Goal: Information Seeking & Learning: Check status

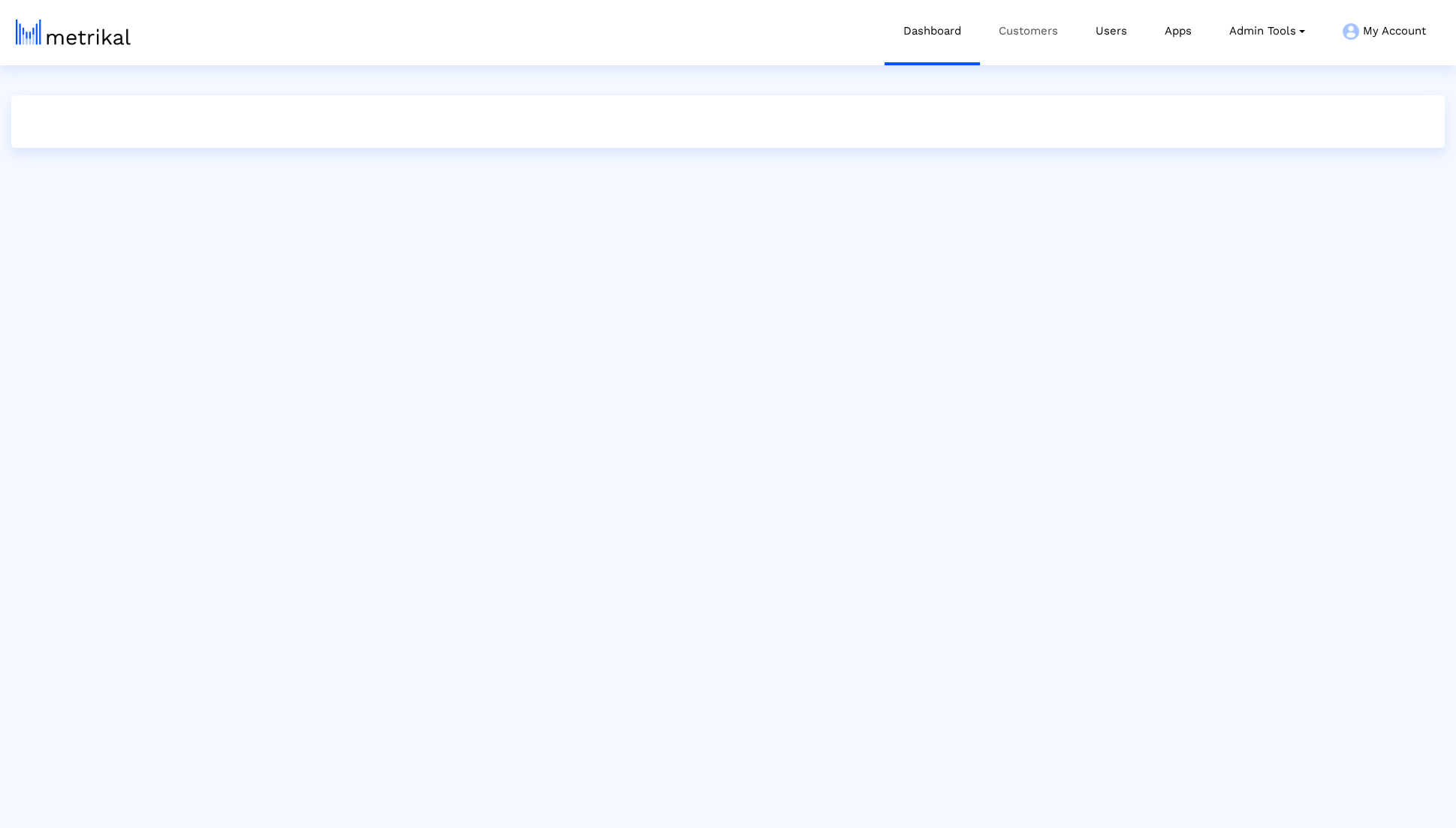
click at [1030, 29] on link "Customers" at bounding box center [1028, 31] width 97 height 62
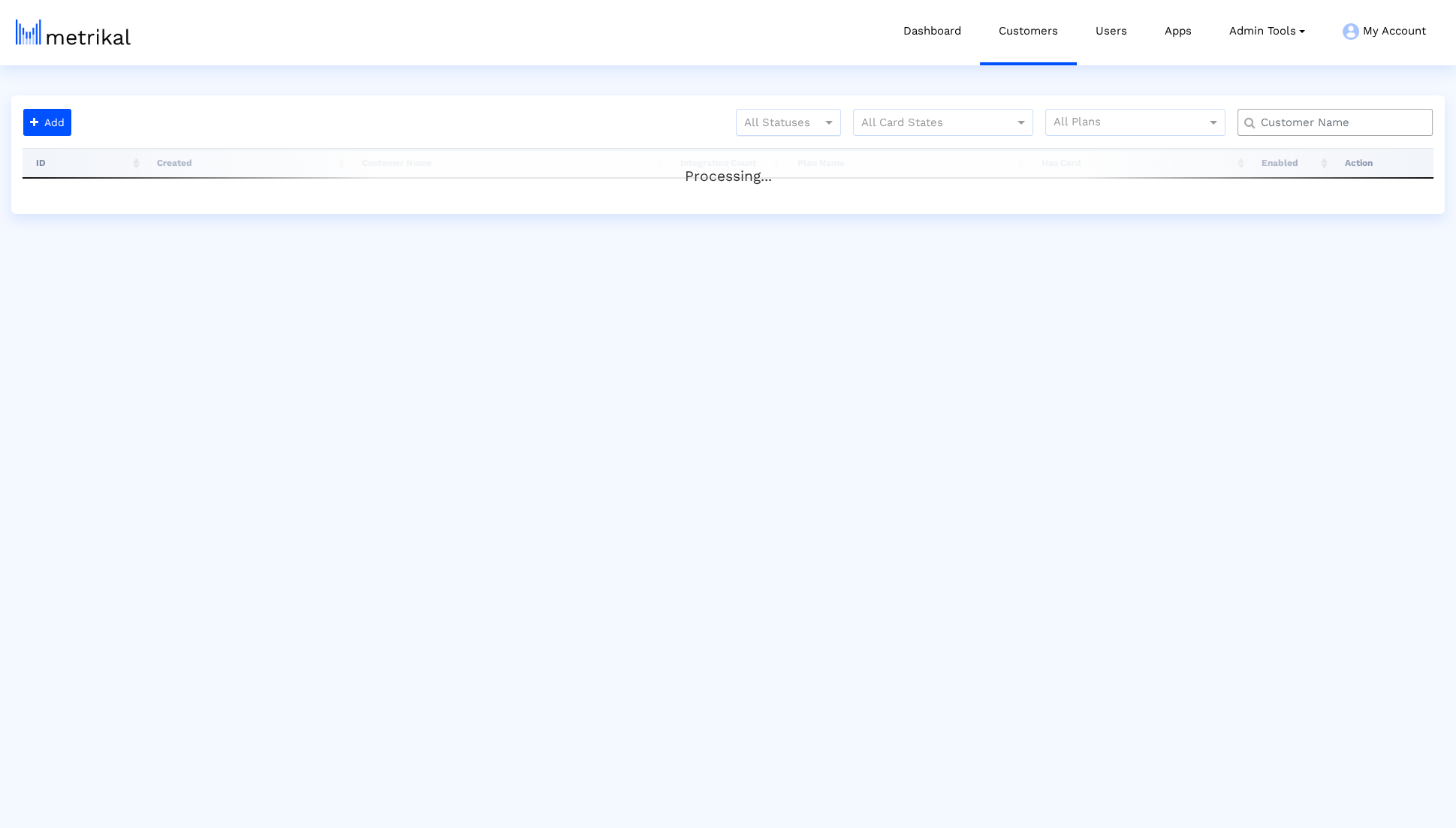
click at [796, 117] on div at bounding box center [788, 122] width 104 height 18
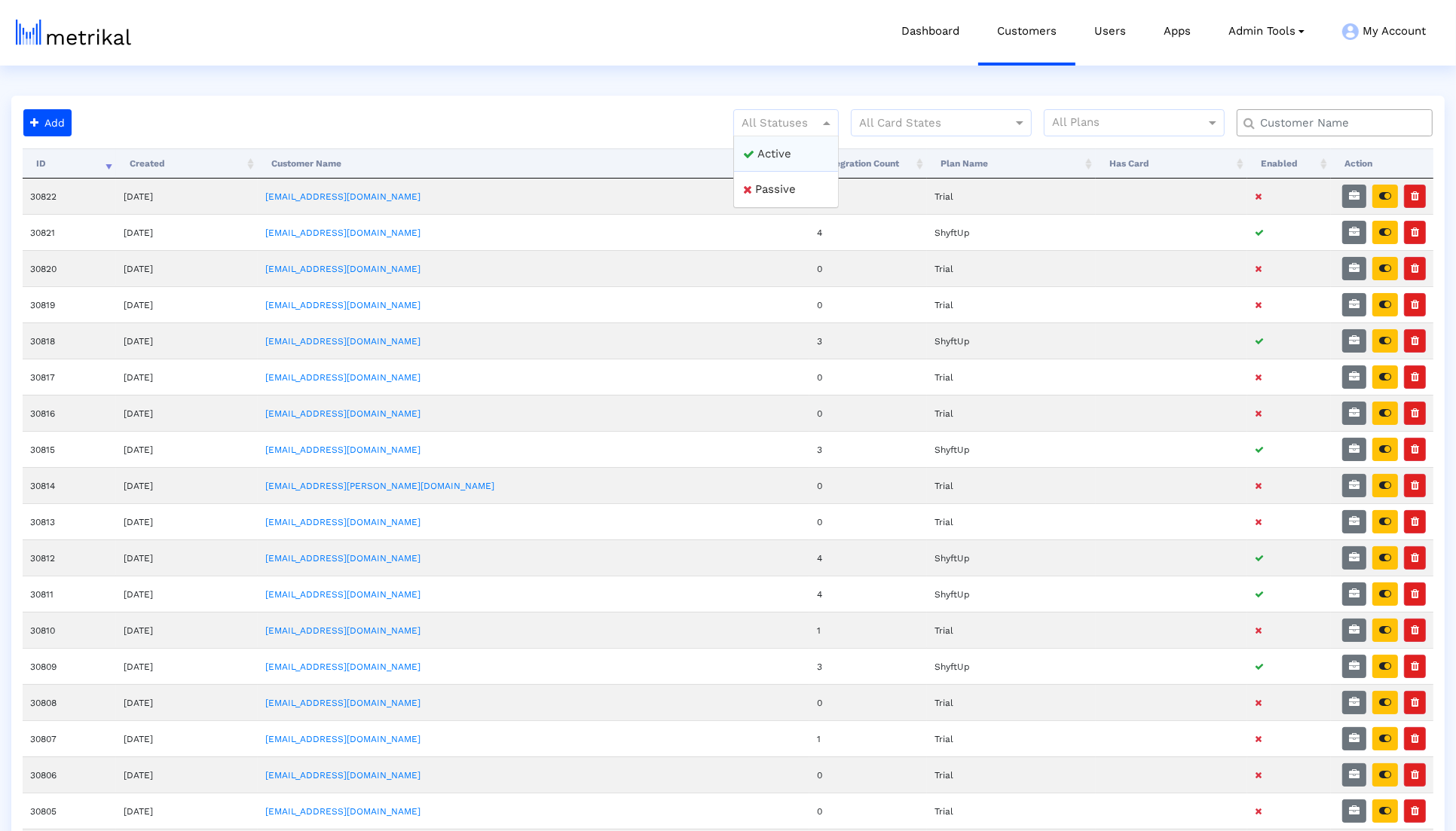
click at [791, 144] on div "Active" at bounding box center [786, 154] width 104 height 36
click at [1379, 271] on button "button" at bounding box center [1385, 268] width 25 height 24
click at [431, 268] on td "camfrog@shyftup.com" at bounding box center [534, 268] width 552 height 36
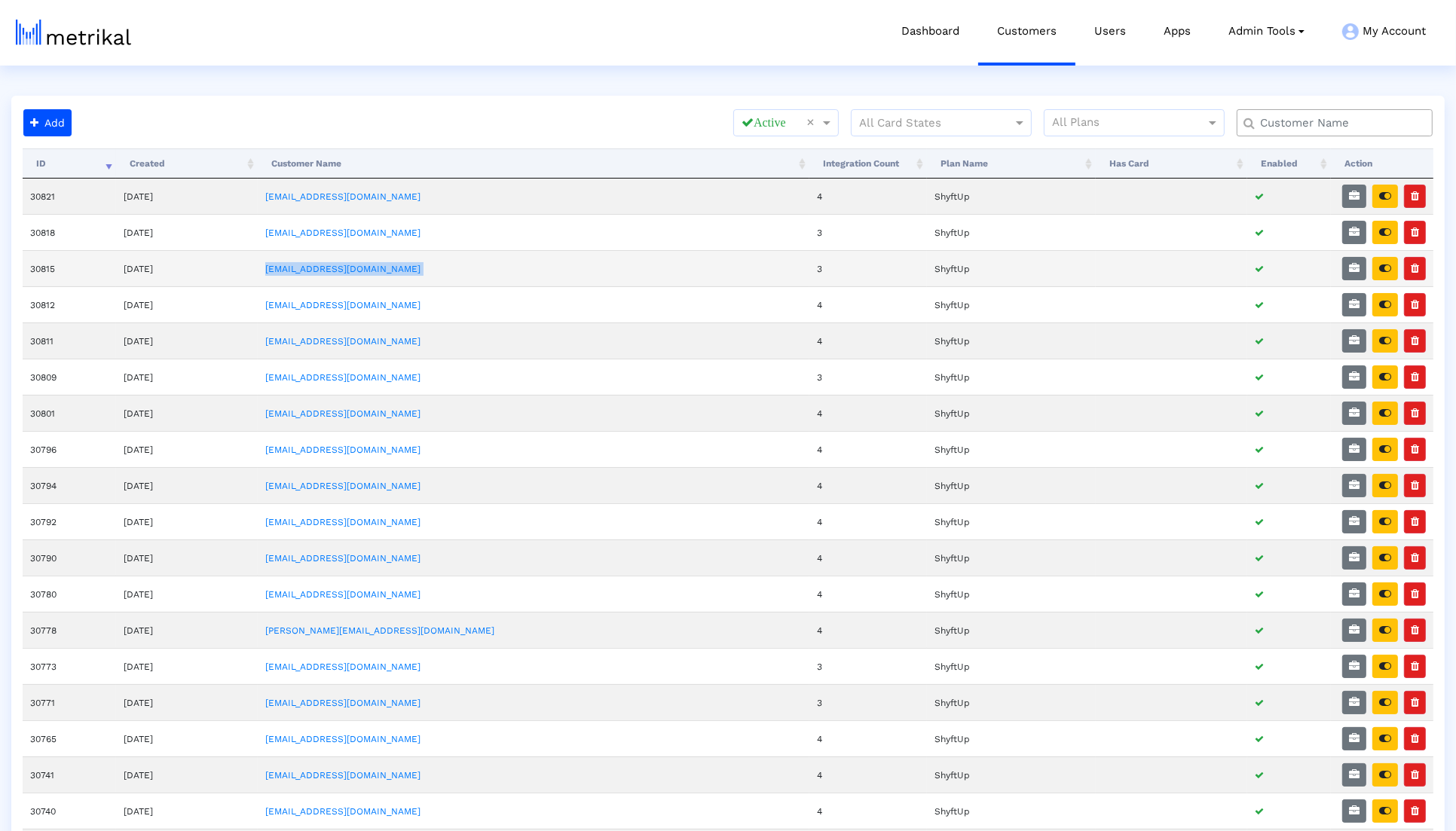
copy link "camfrog@shyftup.com"
click at [397, 254] on td "camfrog@shyftup.com" at bounding box center [534, 268] width 552 height 36
click at [394, 264] on link "camfrog@shyftup.com" at bounding box center [343, 269] width 155 height 11
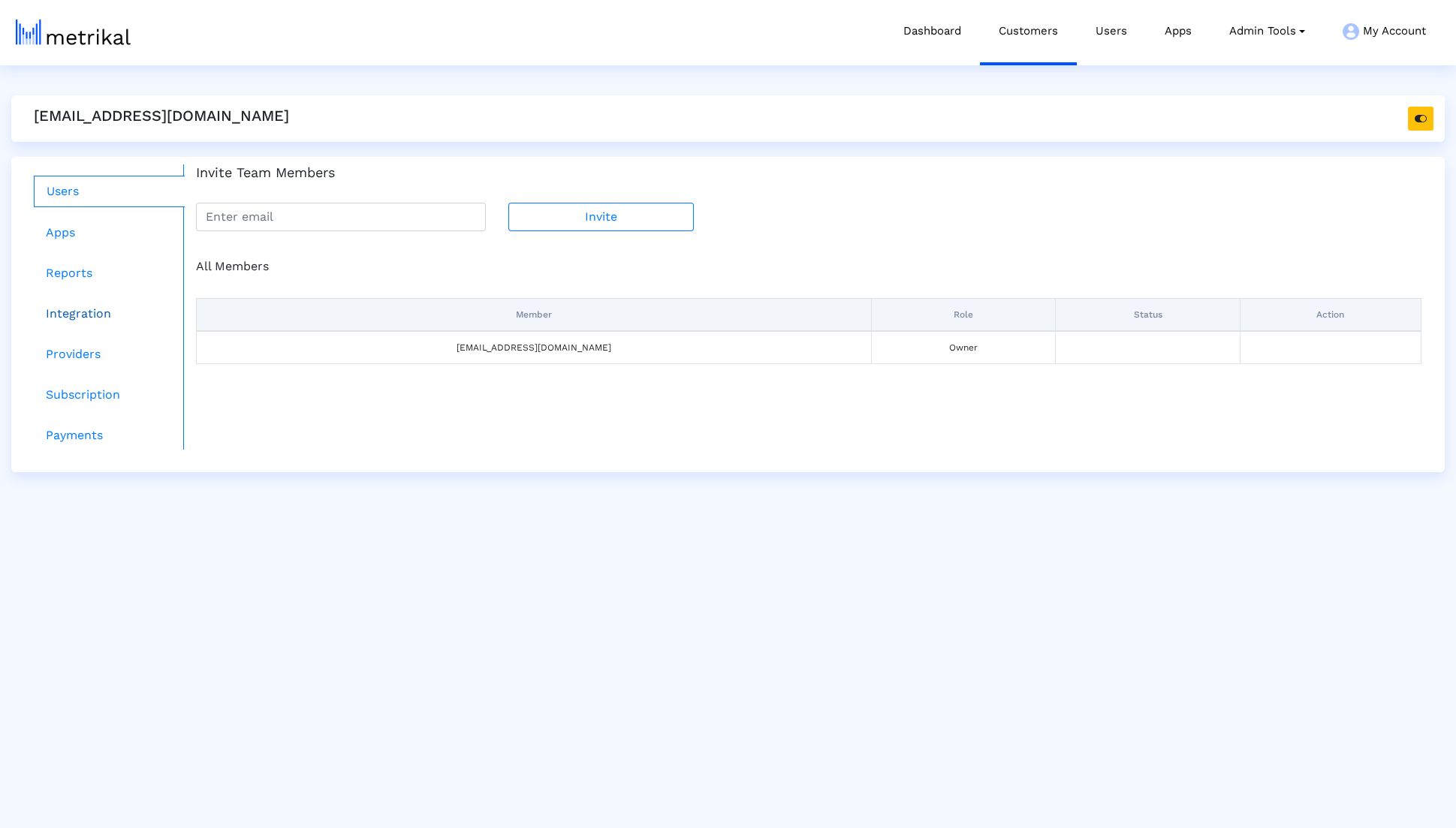
click at [106, 319] on link "Integration" at bounding box center [109, 313] width 151 height 30
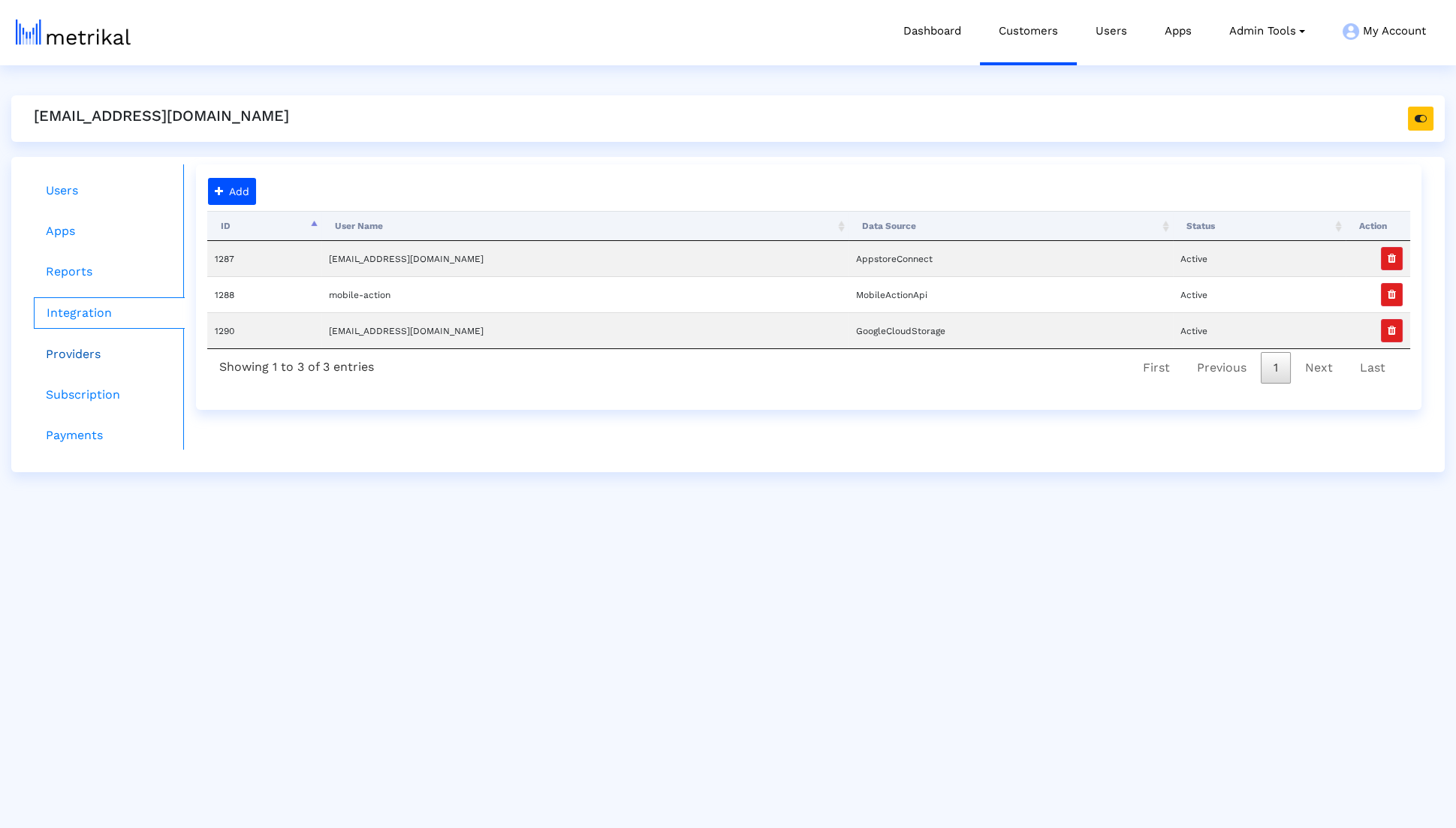
click at [106, 360] on link "Providers" at bounding box center [109, 354] width 151 height 30
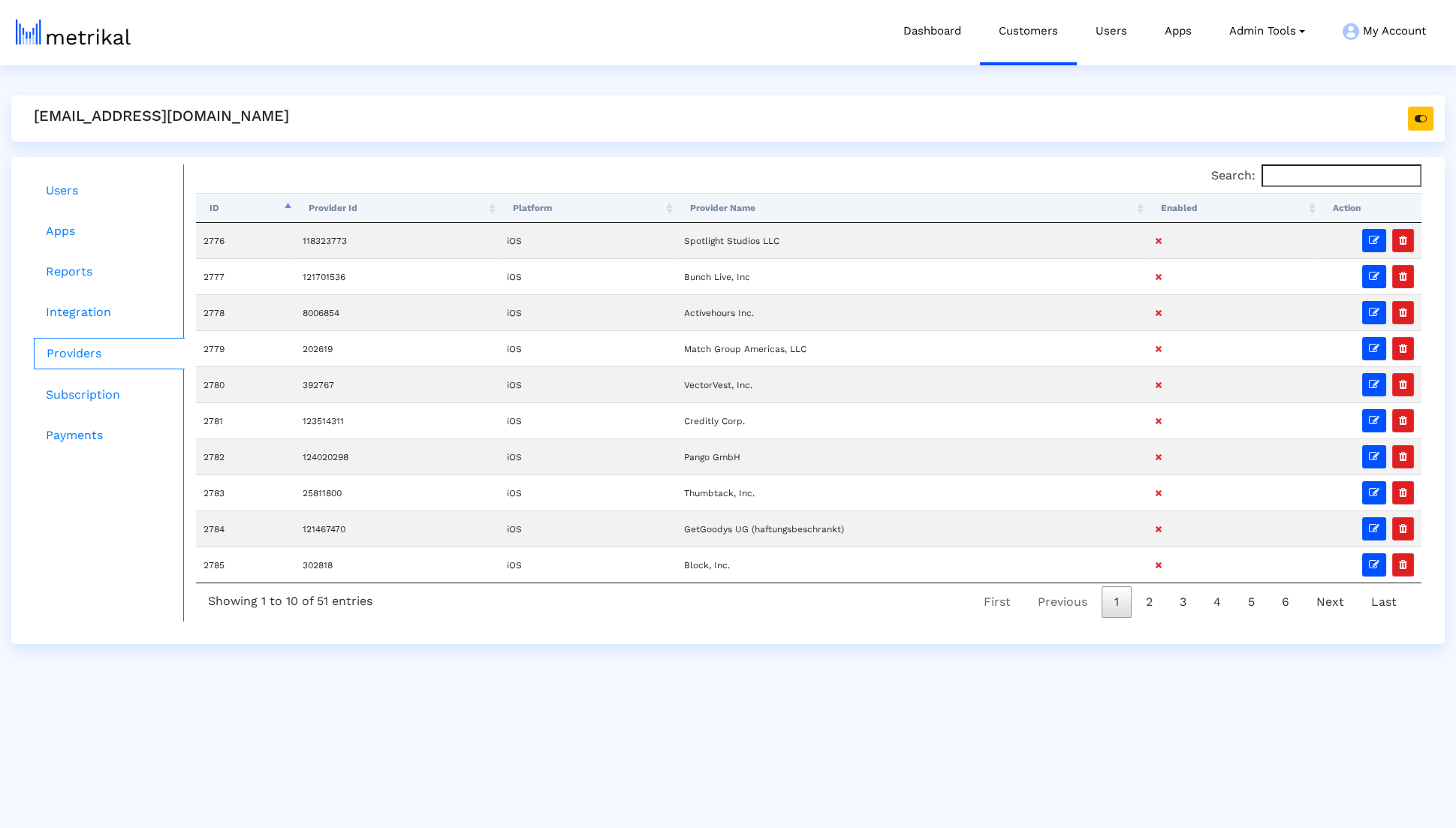
click at [823, 202] on th "Provider Name" at bounding box center [912, 208] width 471 height 30
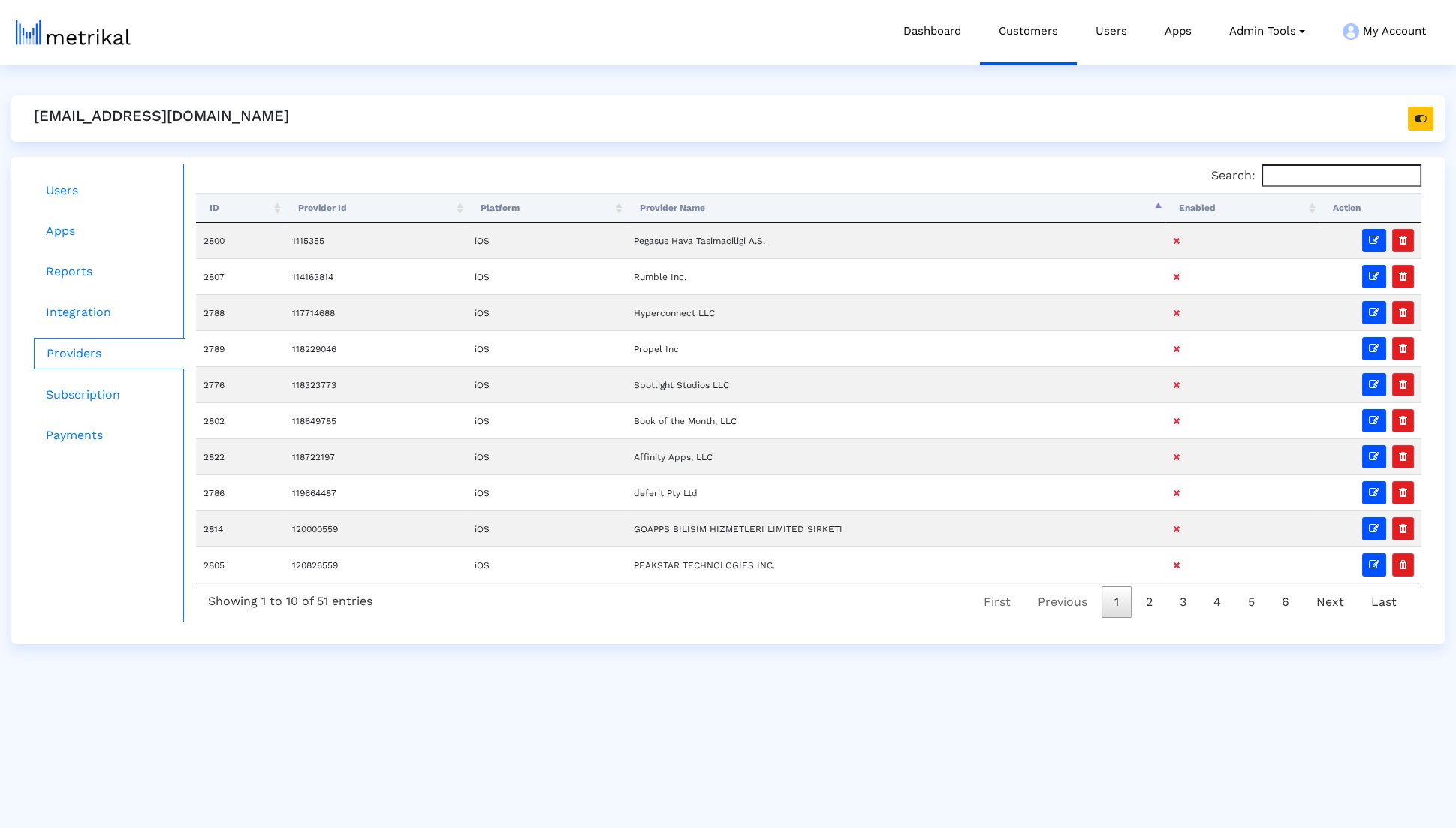
click at [823, 202] on th "Provider Name" at bounding box center [896, 208] width 539 height 30
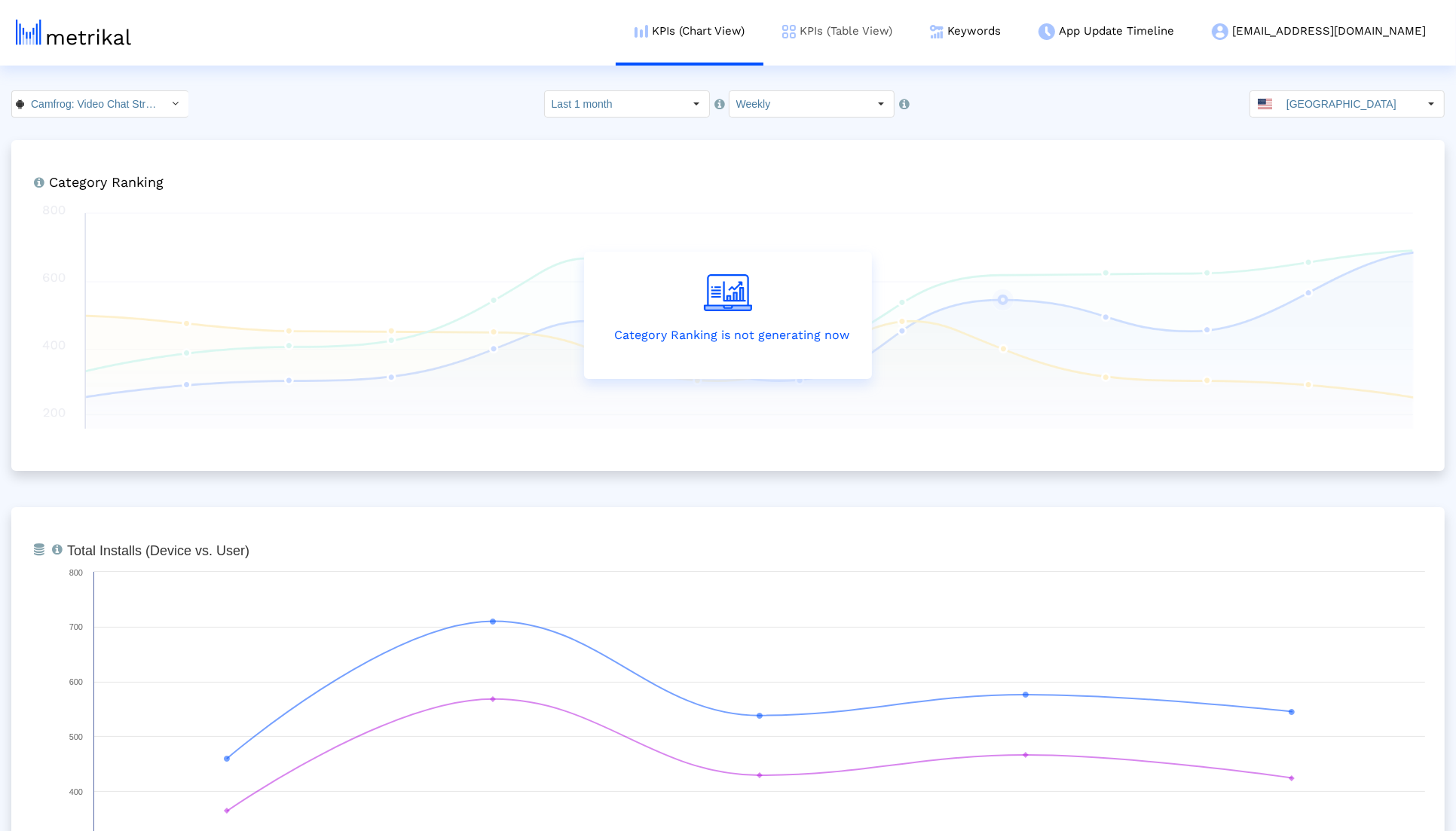
click at [911, 31] on link "KPIs (Table View)" at bounding box center [838, 31] width 148 height 62
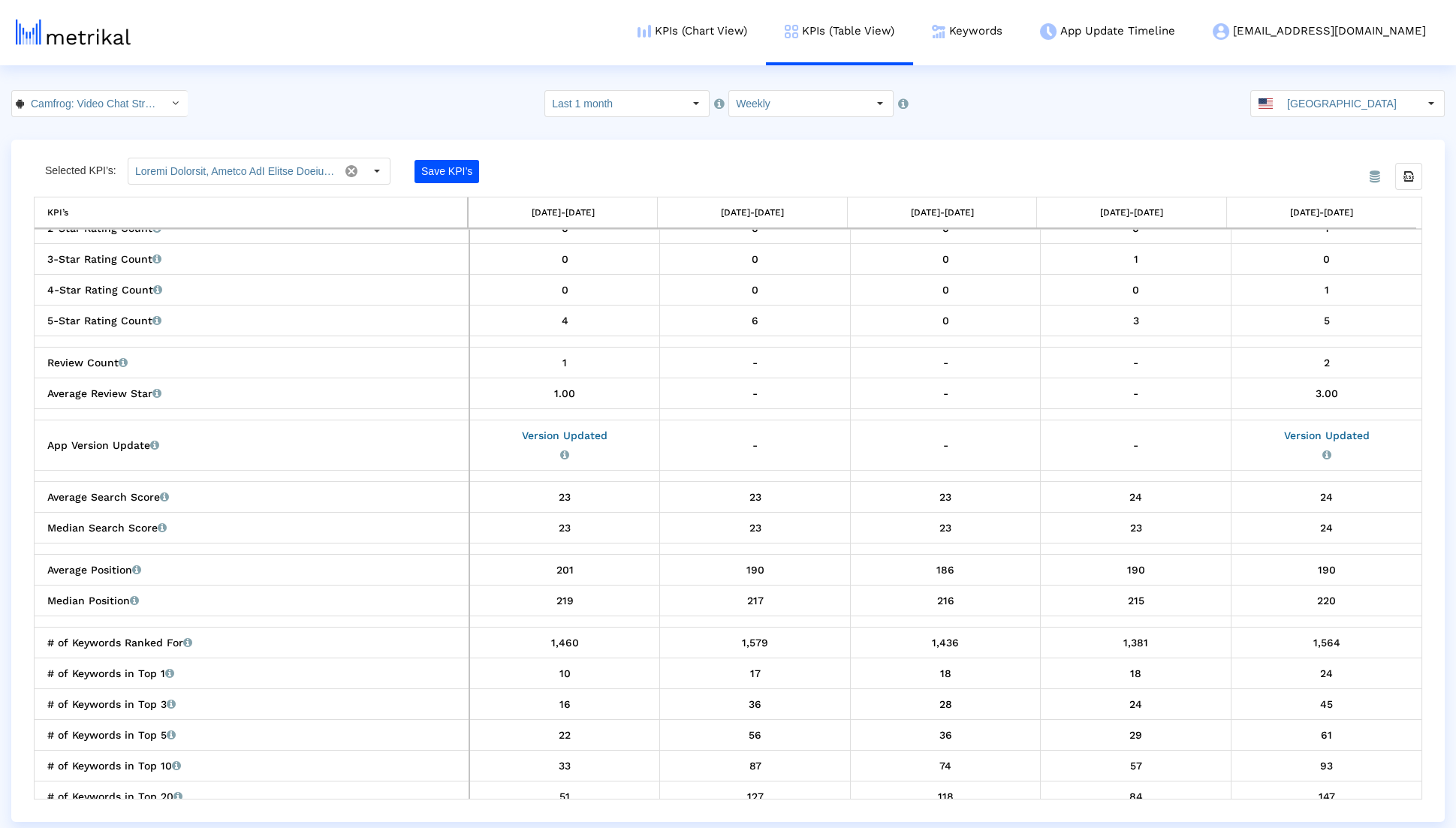
scroll to position [695, 0]
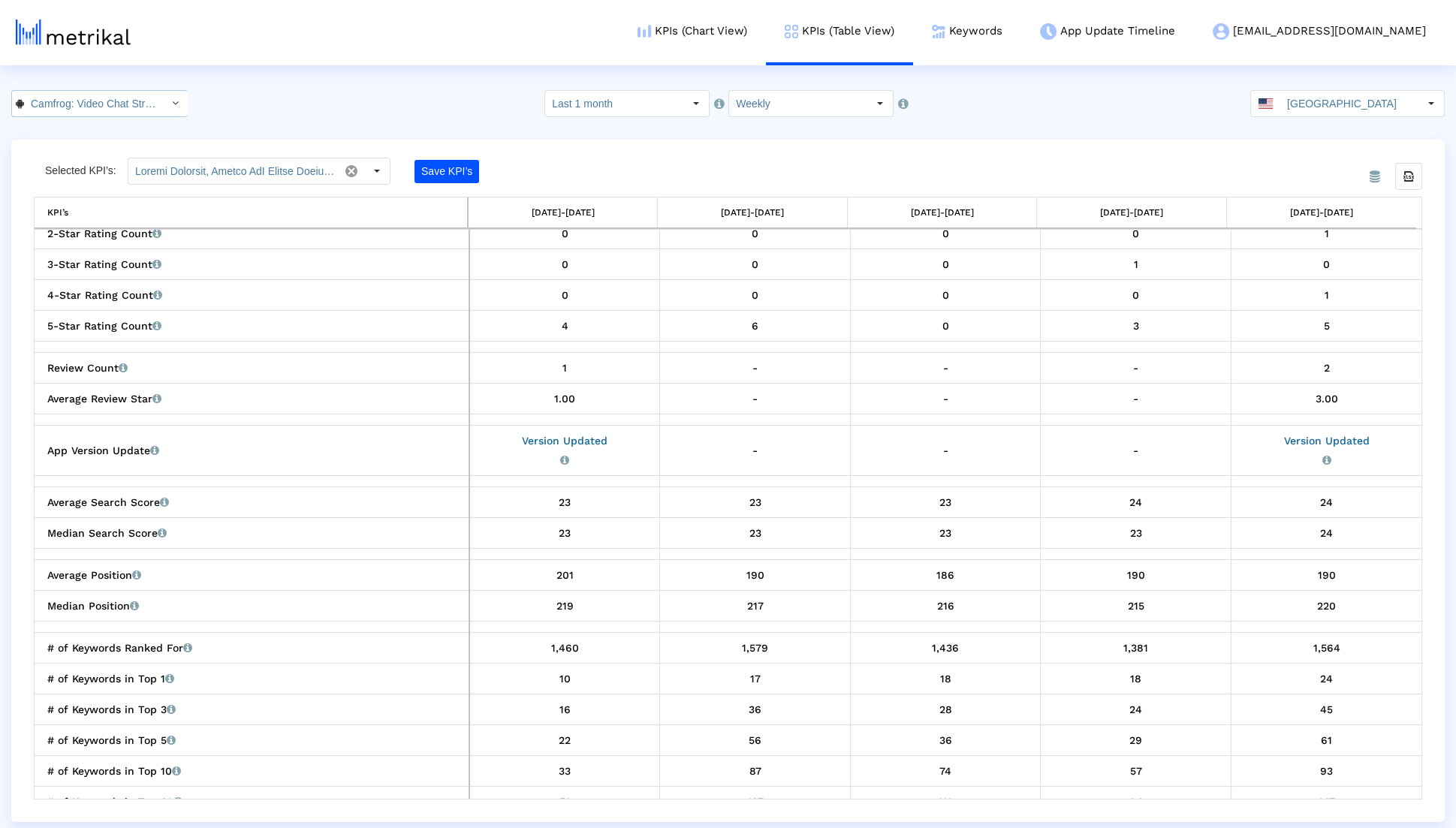
click at [110, 109] on input "Camfrog: Video Chat Strangers < com.camshare.camfrog.android >" at bounding box center [92, 103] width 135 height 25
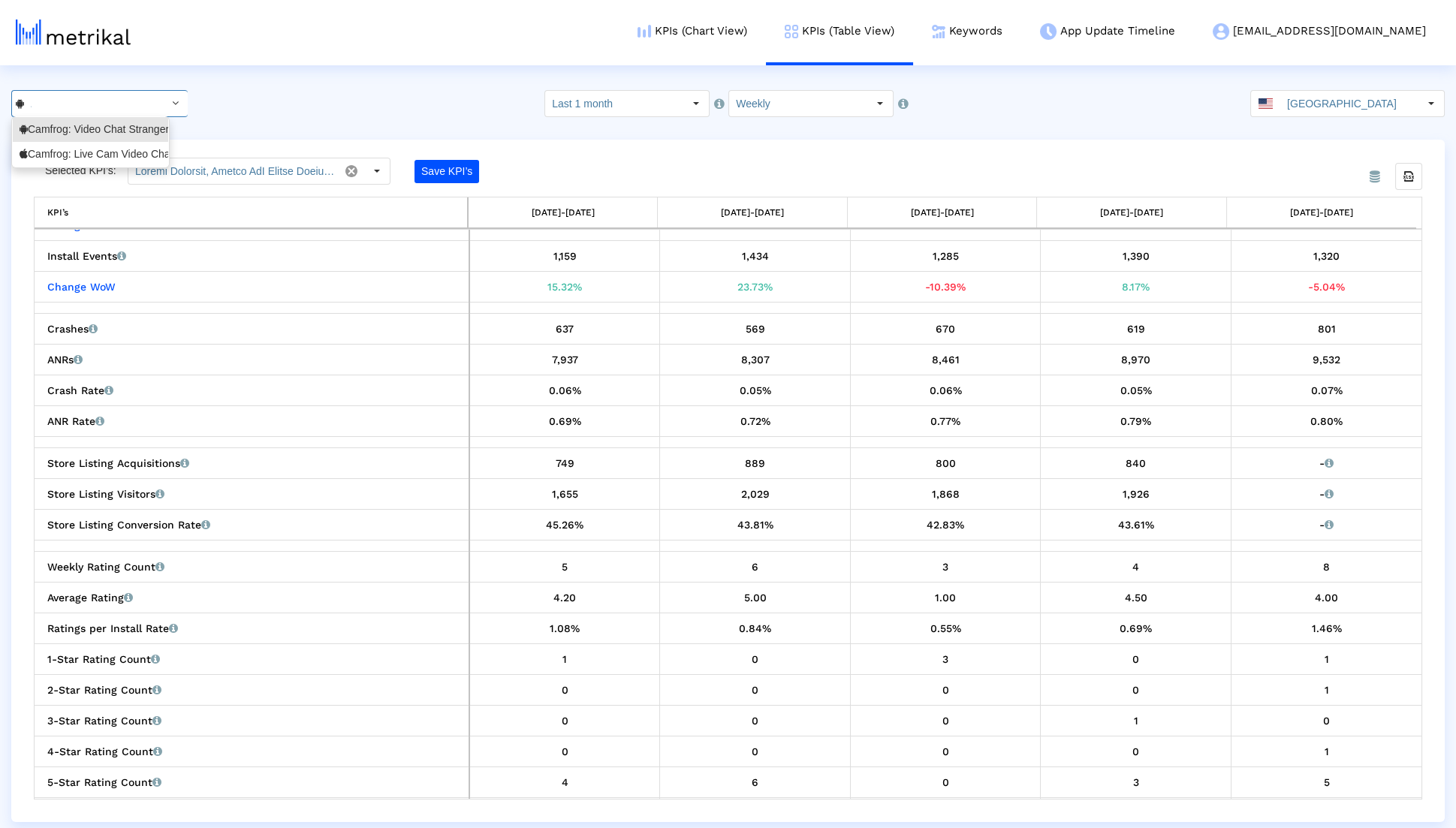
scroll to position [264, 0]
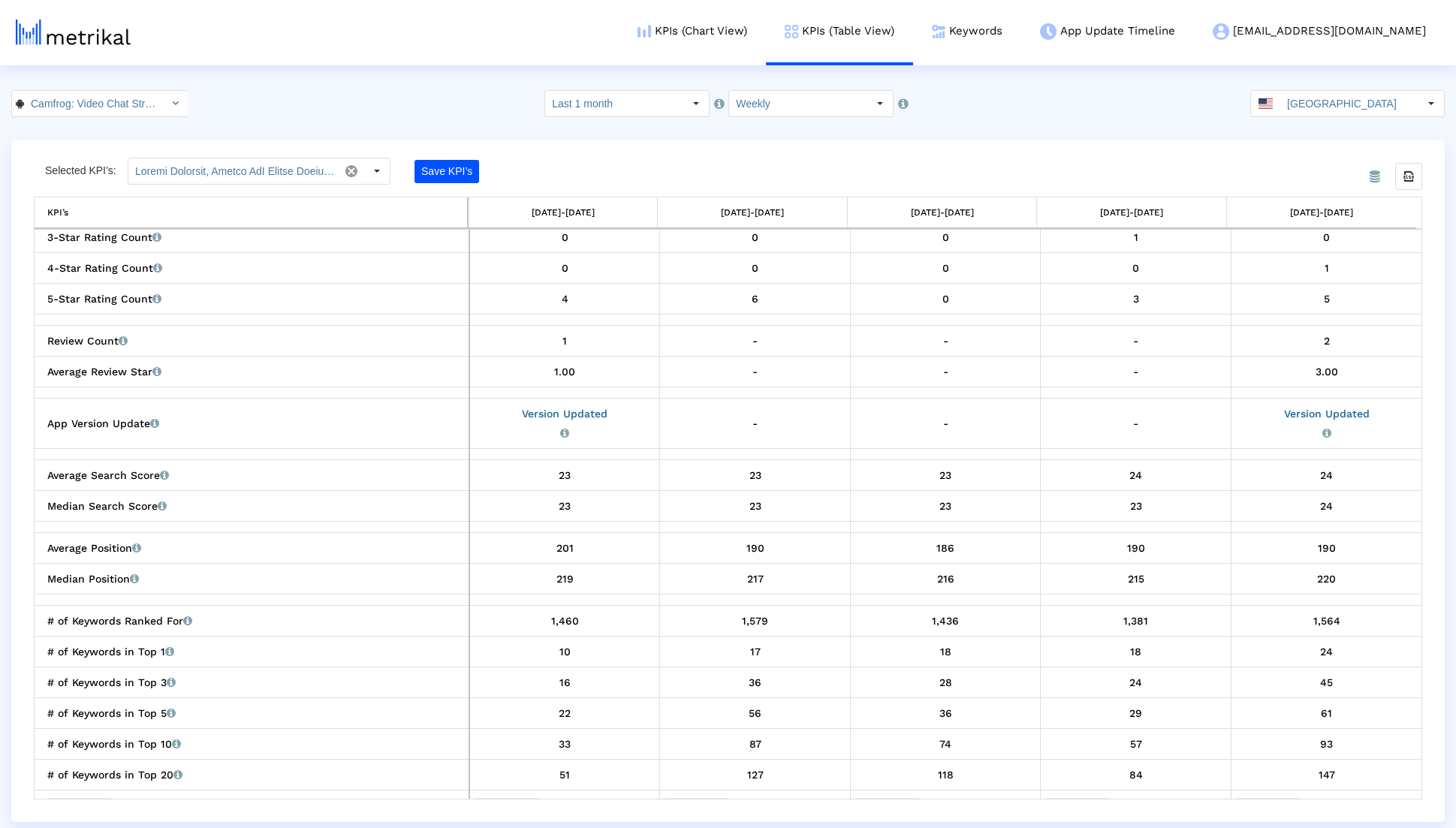
scroll to position [988, 0]
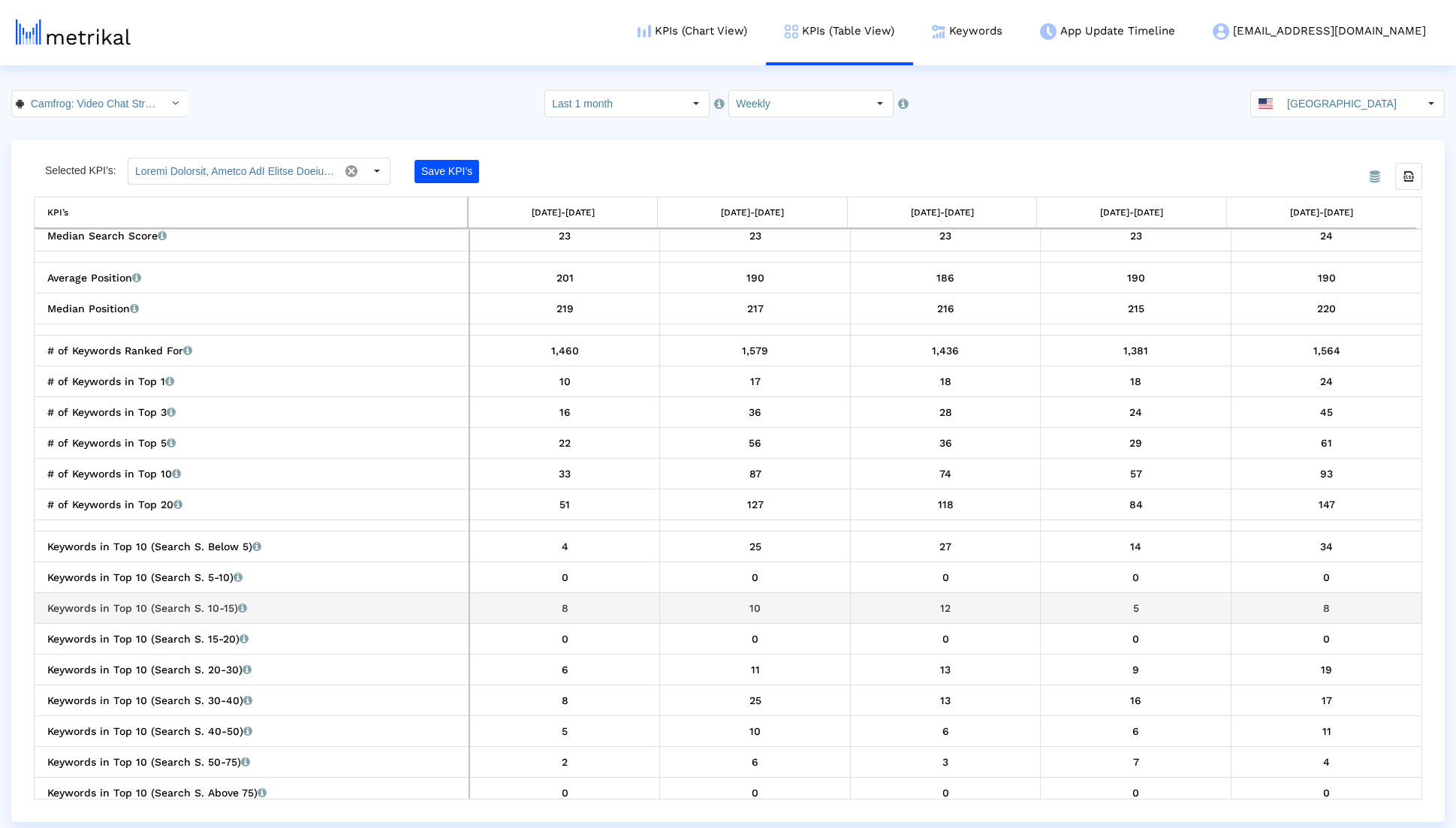
click at [503, 599] on div "8" at bounding box center [564, 608] width 179 height 19
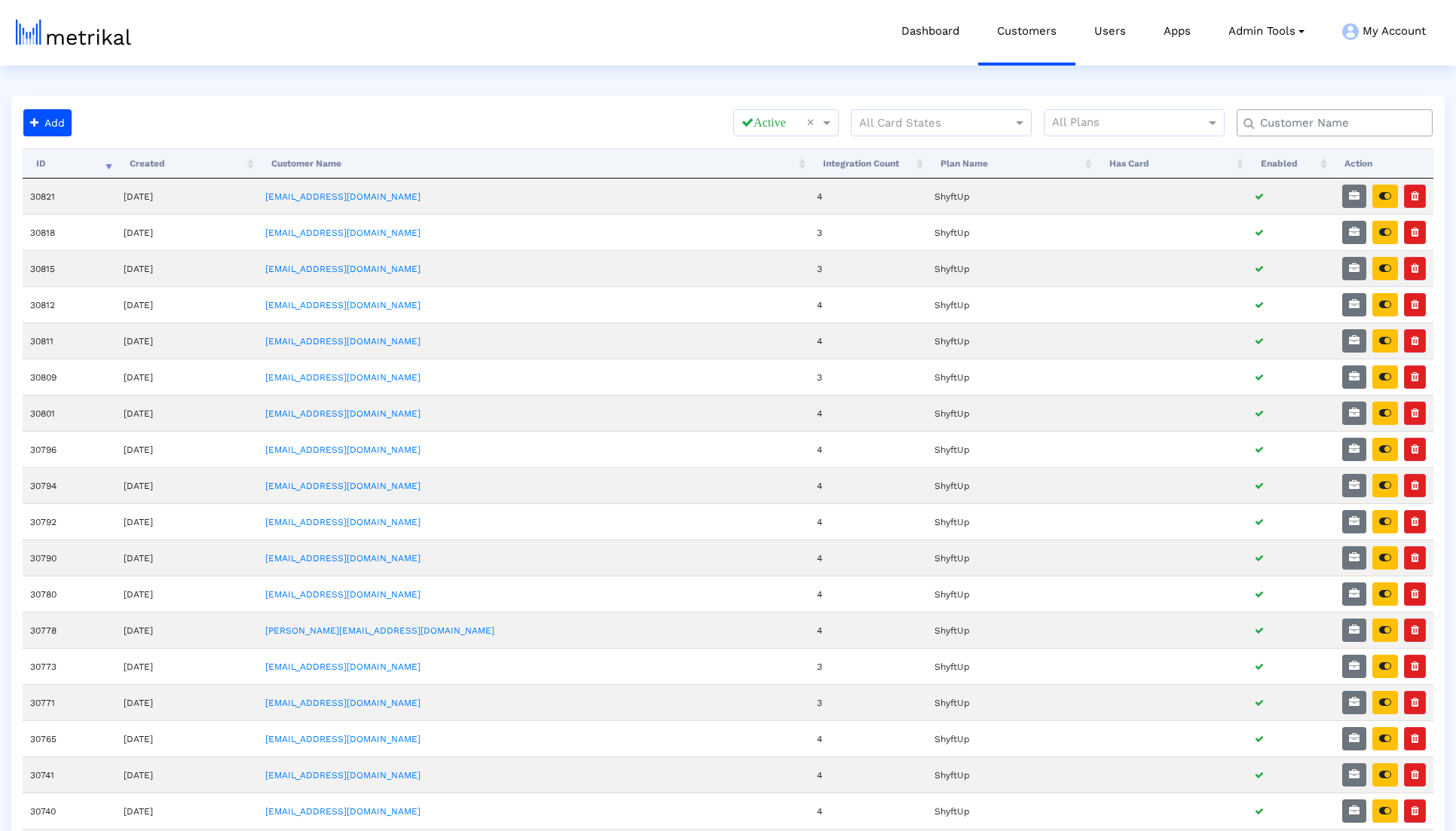
scroll to position [175, 0]
